Goal: Task Accomplishment & Management: Use online tool/utility

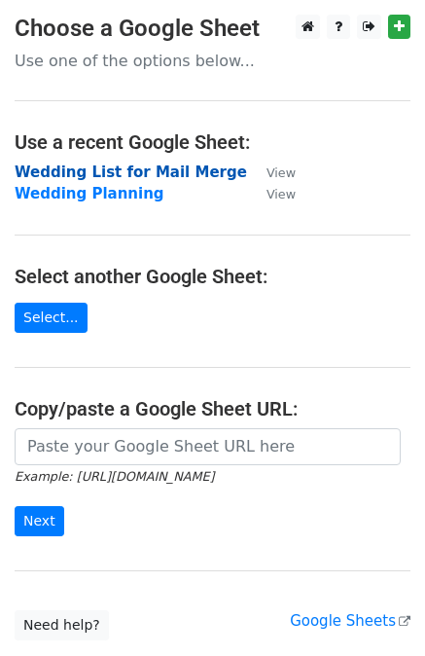
click at [59, 172] on strong "Wedding List for Mail Merge" at bounding box center [131, 172] width 233 height 18
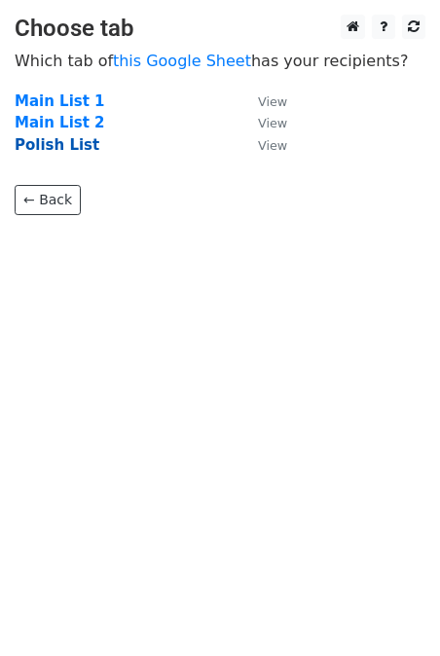
click at [47, 146] on strong "Polish List" at bounding box center [57, 145] width 85 height 18
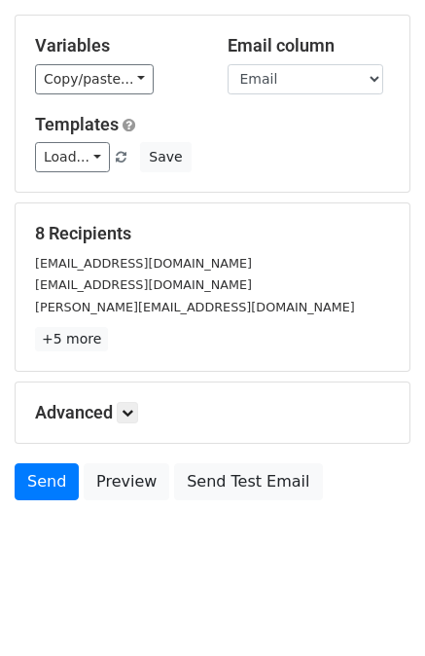
scroll to position [175, 0]
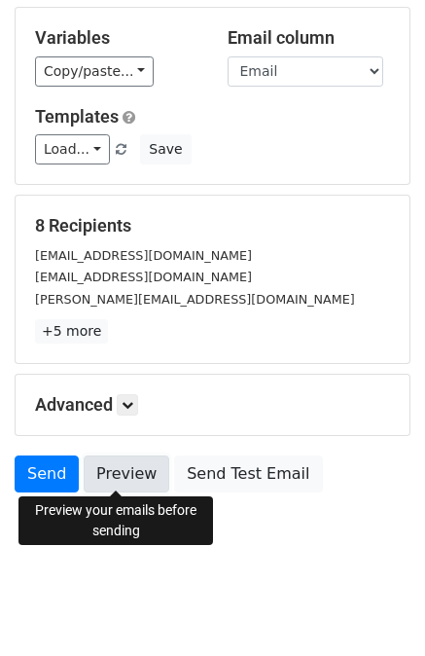
click at [115, 476] on link "Preview" at bounding box center [127, 473] width 86 height 37
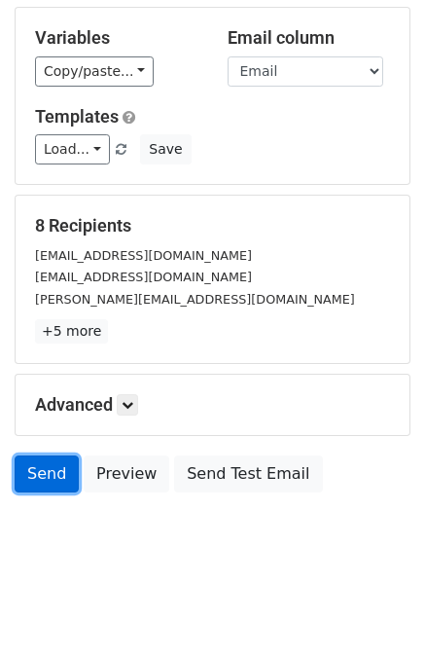
click at [34, 468] on link "Send" at bounding box center [47, 473] width 64 height 37
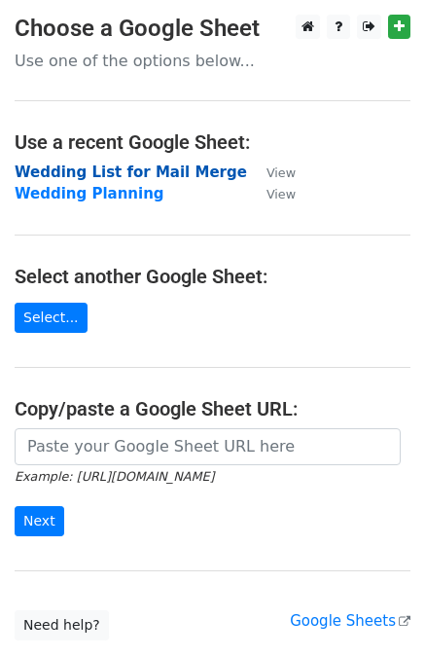
click at [76, 172] on strong "Wedding List for Mail Merge" at bounding box center [131, 172] width 233 height 18
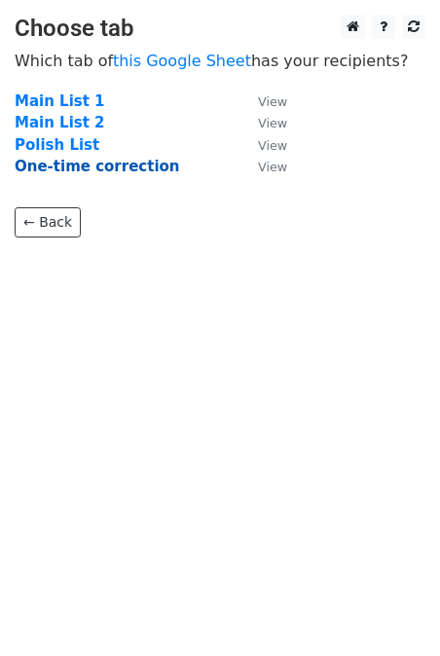
click at [87, 168] on strong "One-time correction" at bounding box center [97, 167] width 165 height 18
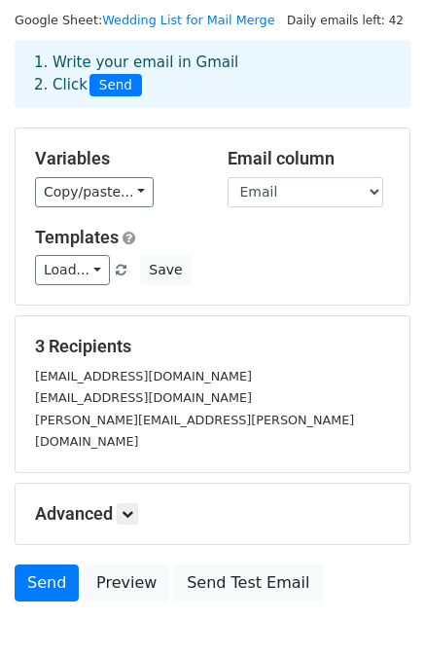
scroll to position [58, 0]
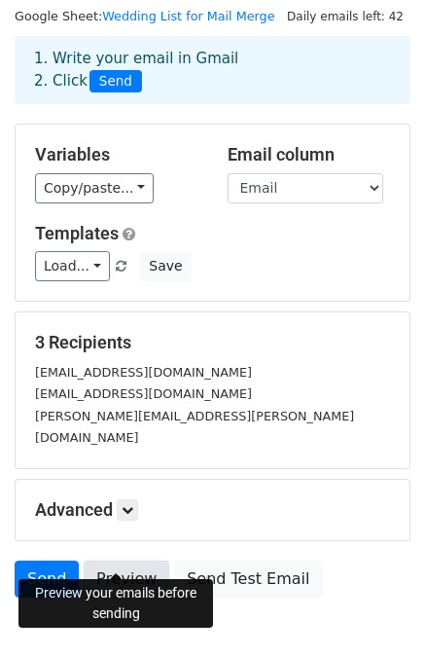
click at [127, 560] on link "Preview" at bounding box center [127, 578] width 86 height 37
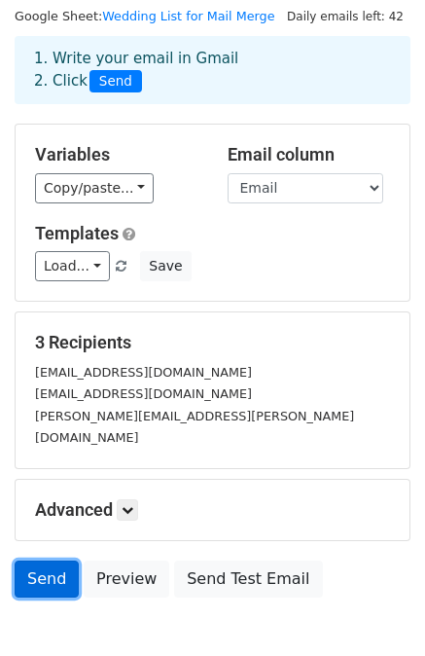
click at [46, 560] on link "Send" at bounding box center [47, 578] width 64 height 37
